Goal: Task Accomplishment & Management: Manage account settings

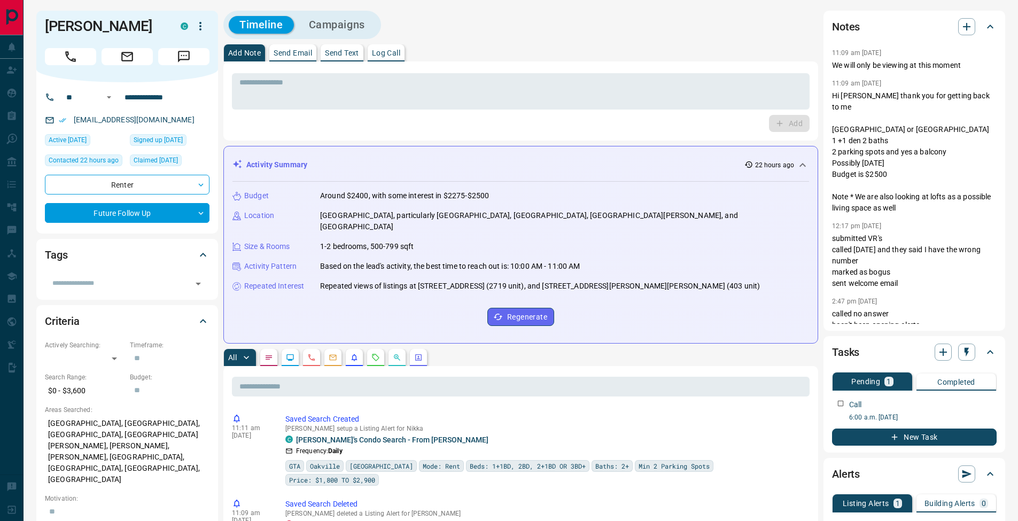
scroll to position [214, 0]
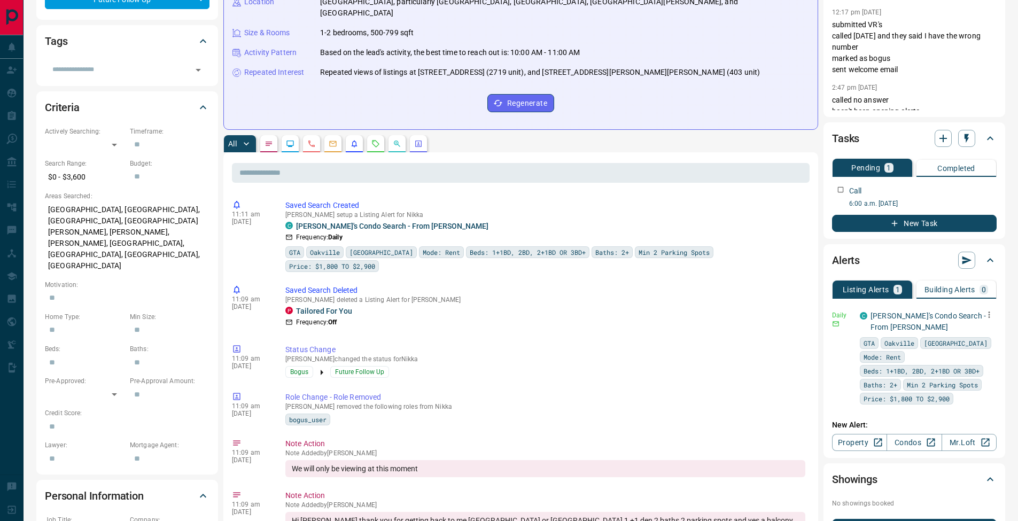
click at [989, 313] on icon "button" at bounding box center [990, 315] width 10 height 10
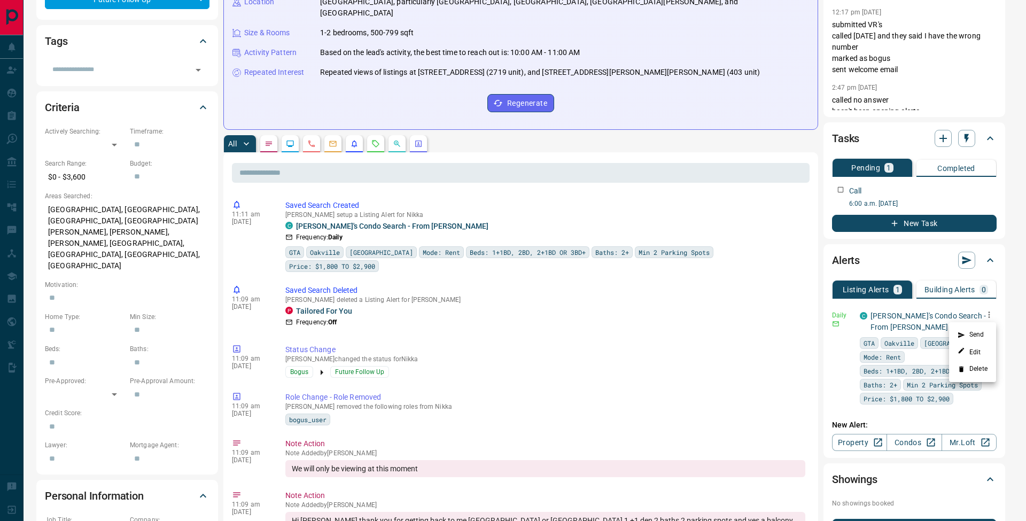
click at [984, 330] on li "Send" at bounding box center [972, 335] width 47 height 17
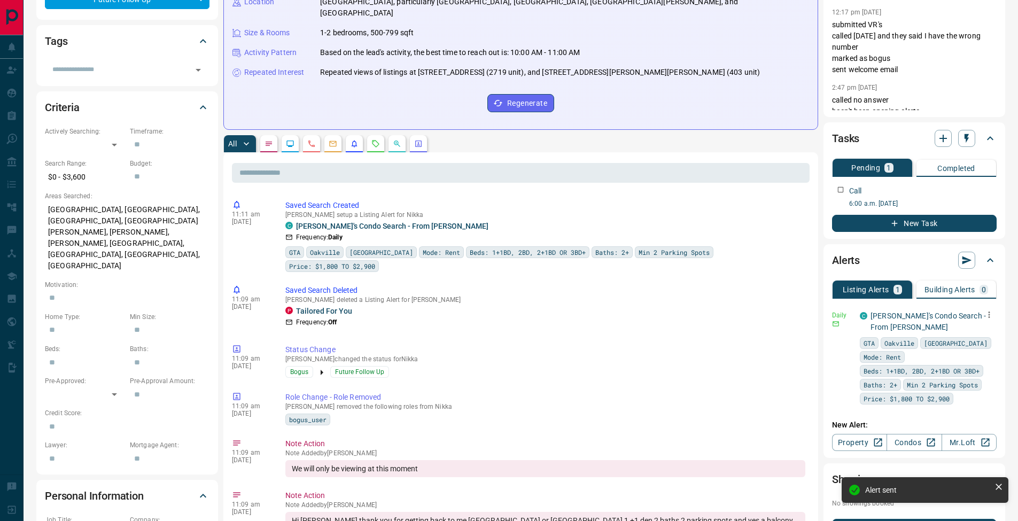
scroll to position [0, 0]
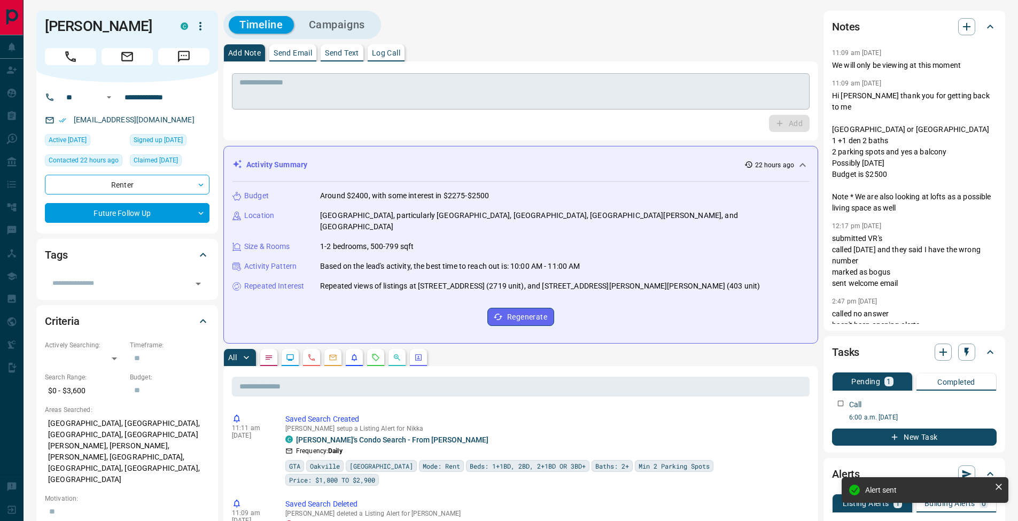
click at [357, 99] on textarea at bounding box center [520, 91] width 563 height 27
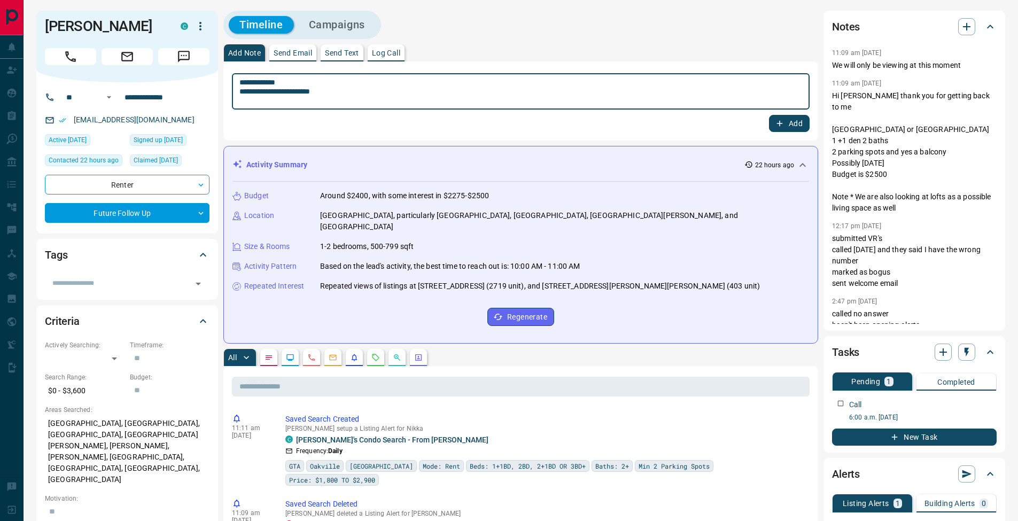
type textarea "**********"
click at [777, 123] on icon "button" at bounding box center [780, 124] width 10 height 10
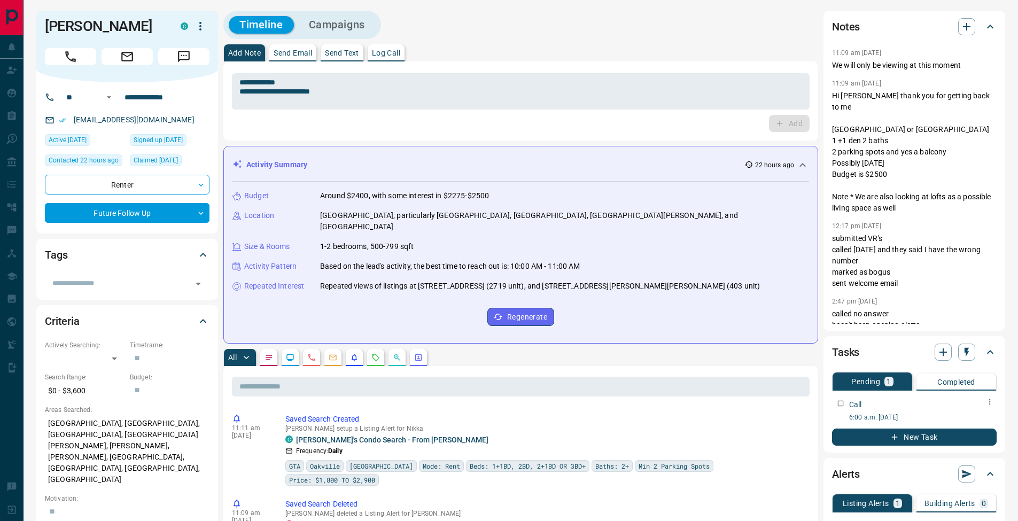
click at [991, 399] on icon "button" at bounding box center [990, 402] width 9 height 9
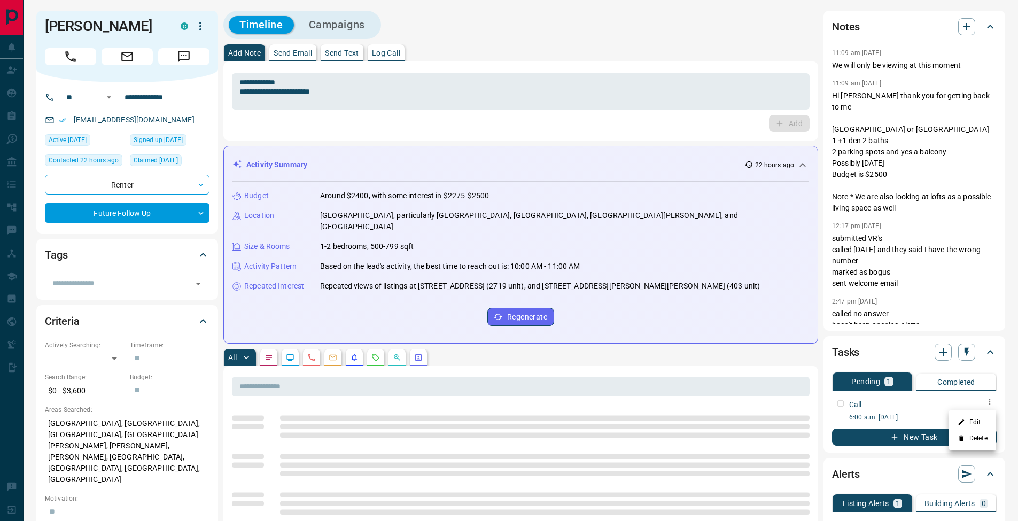
click at [984, 414] on li "Edit" at bounding box center [972, 422] width 47 height 16
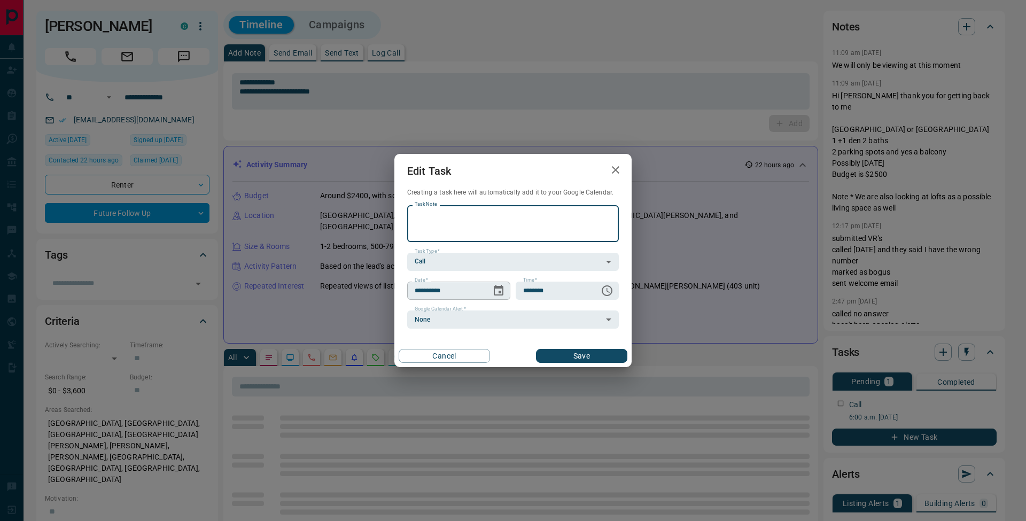
click at [501, 288] on icon "Choose date, selected date is Sep 18, 2025" at bounding box center [499, 290] width 10 height 11
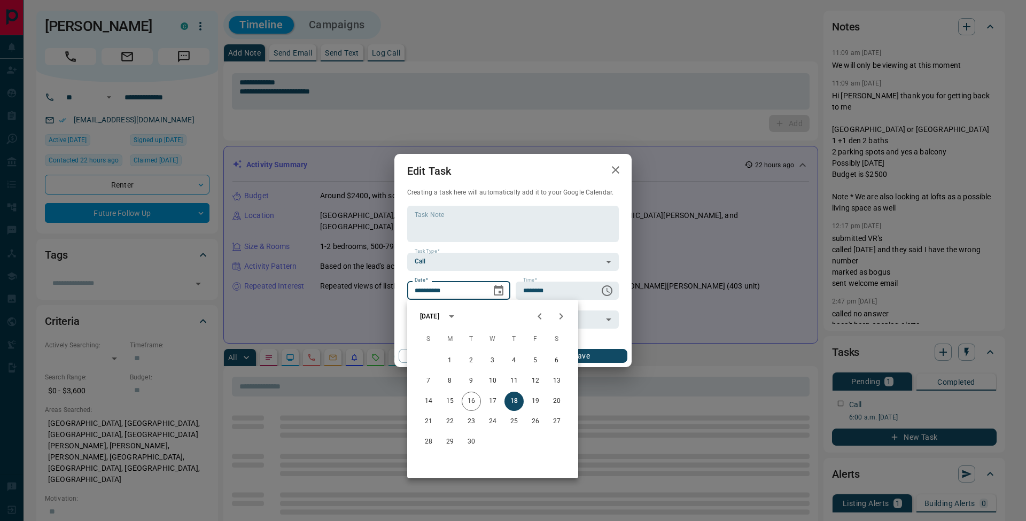
click at [559, 318] on icon "Next month" at bounding box center [561, 316] width 13 height 13
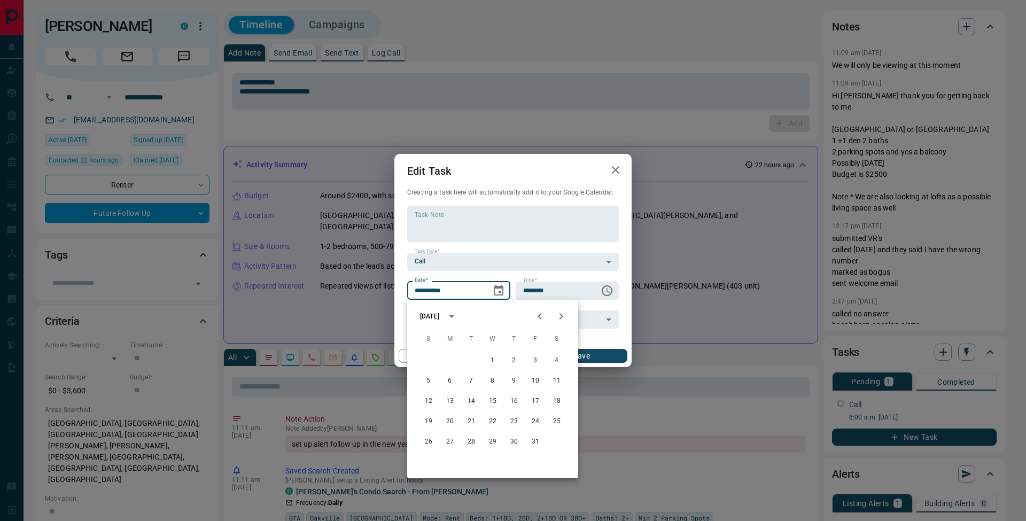
click at [559, 318] on icon "Next month" at bounding box center [561, 316] width 13 height 13
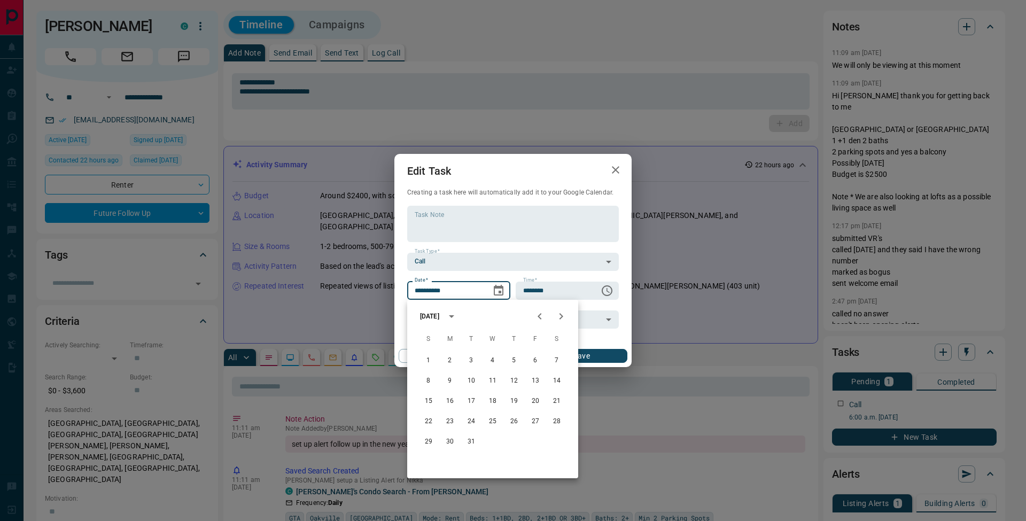
click at [559, 318] on icon "Next month" at bounding box center [561, 316] width 13 height 13
click at [543, 316] on icon "Previous month" at bounding box center [539, 316] width 13 height 13
click at [494, 357] on button "4" at bounding box center [492, 360] width 19 height 19
type input "**********"
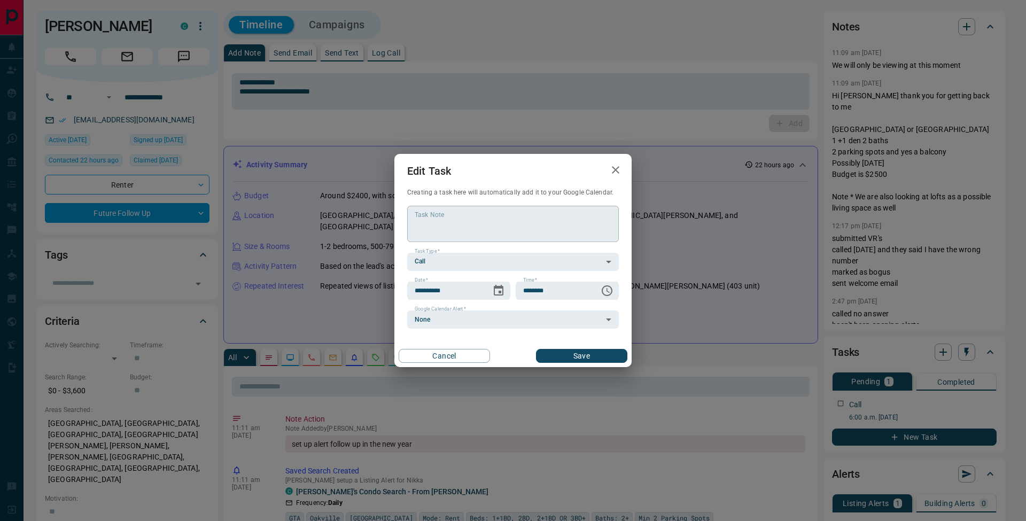
click at [455, 223] on textarea "Task Note" at bounding box center [513, 223] width 197 height 27
type textarea "*********"
click at [587, 355] on button "Save" at bounding box center [581, 356] width 91 height 14
